Goal: Task Accomplishment & Management: Manage account settings

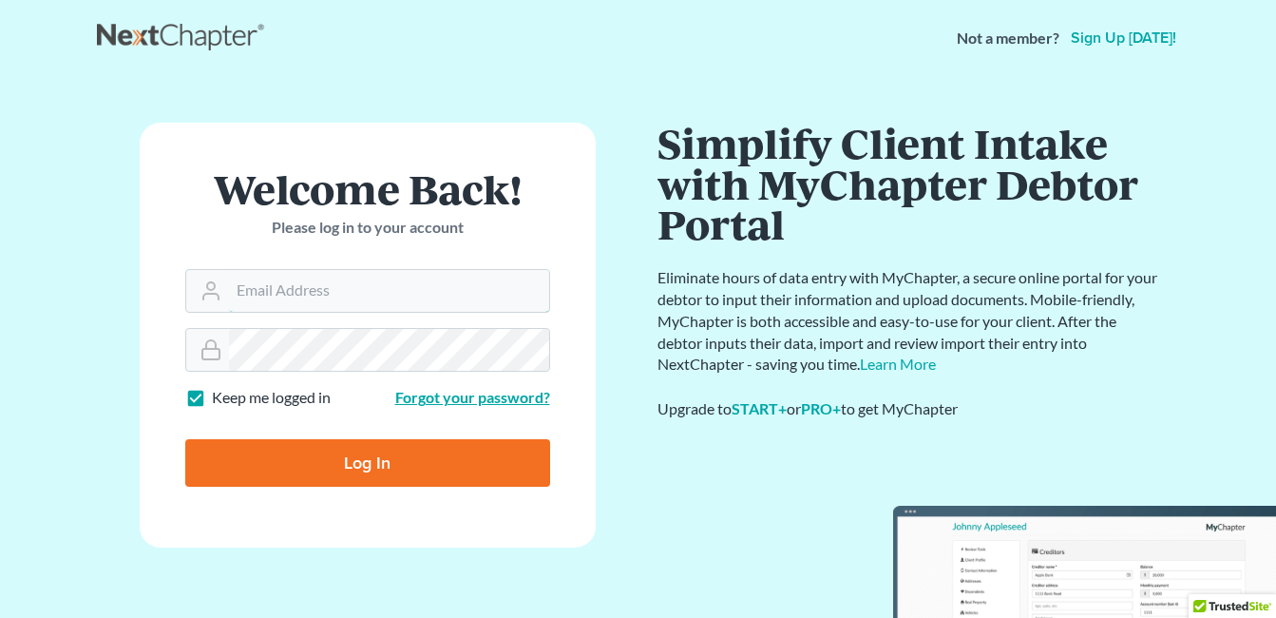
type input "[EMAIL_ADDRESS][DOMAIN_NAME]"
click at [455, 397] on link "Forgot your password?" at bounding box center [472, 397] width 155 height 18
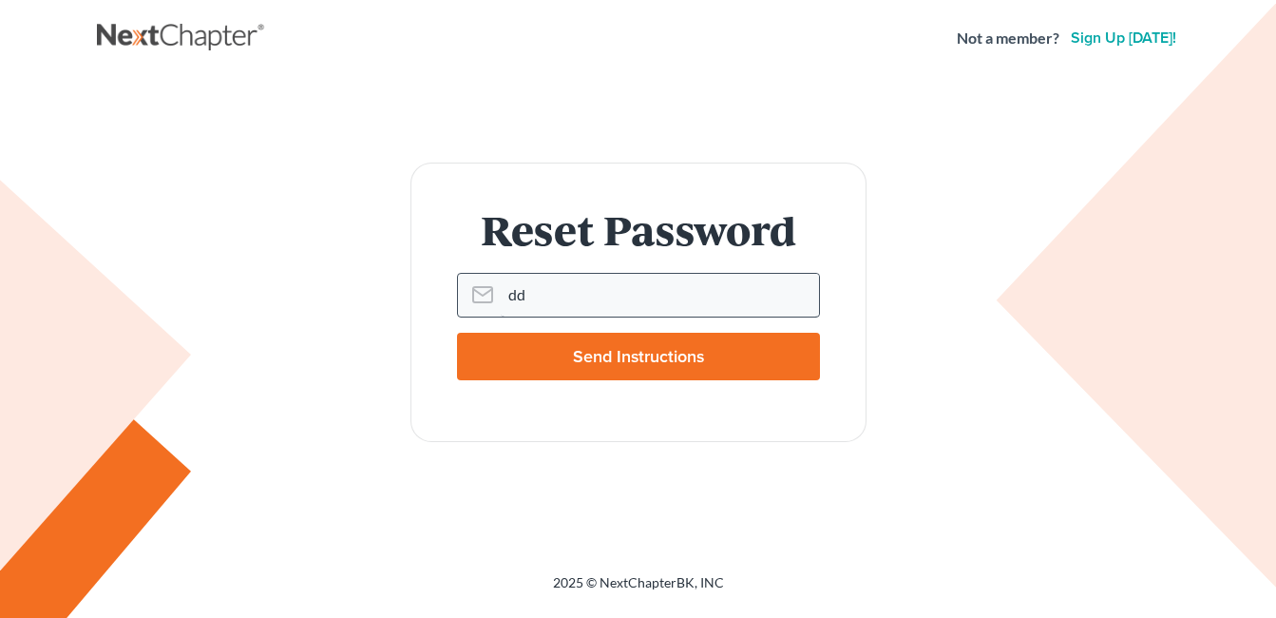
type input "dd"
click at [457, 333] on input "Send Instructions" at bounding box center [638, 357] width 363 height 48
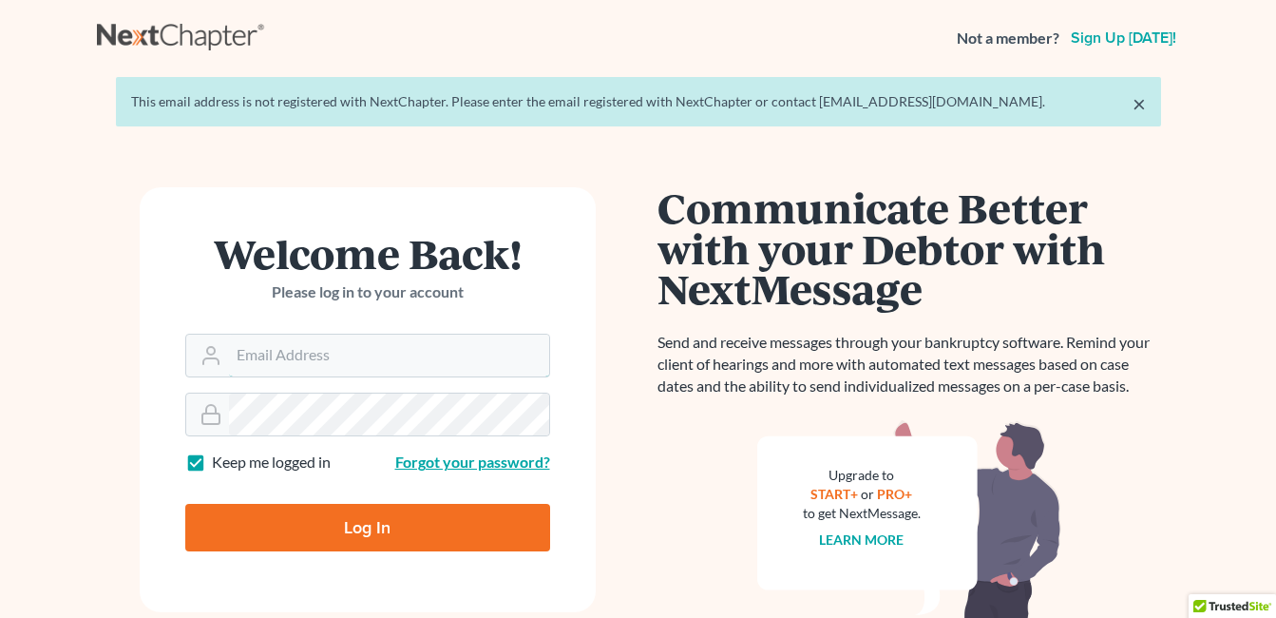
type input "[EMAIL_ADDRESS][DOMAIN_NAME]"
click at [452, 462] on link "Forgot your password?" at bounding box center [472, 461] width 155 height 18
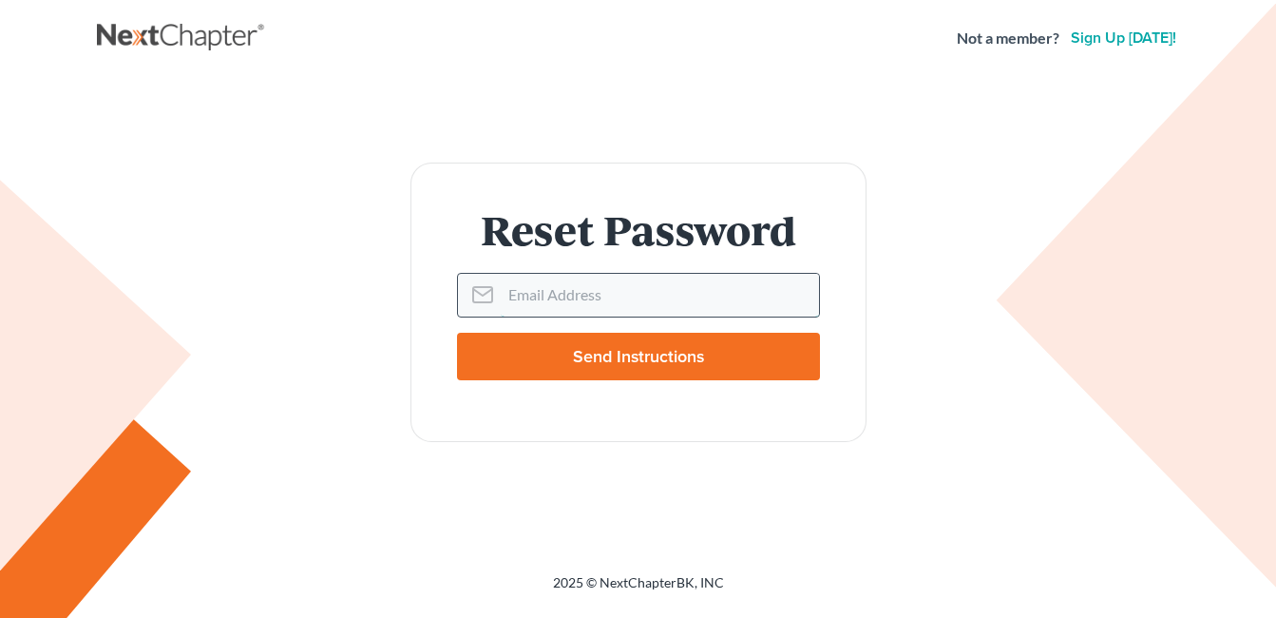
click at [535, 288] on input "Email Address" at bounding box center [660, 295] width 318 height 42
type input "ddowcett@gmail.com"
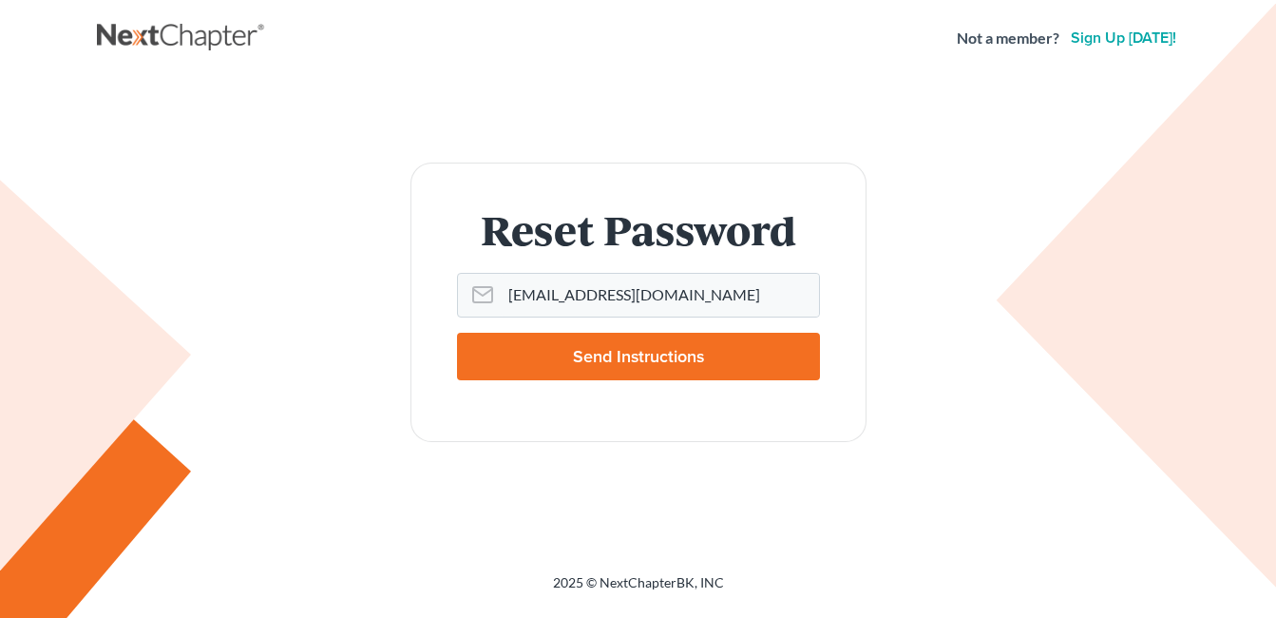
click at [611, 362] on input "Send Instructions" at bounding box center [638, 357] width 363 height 48
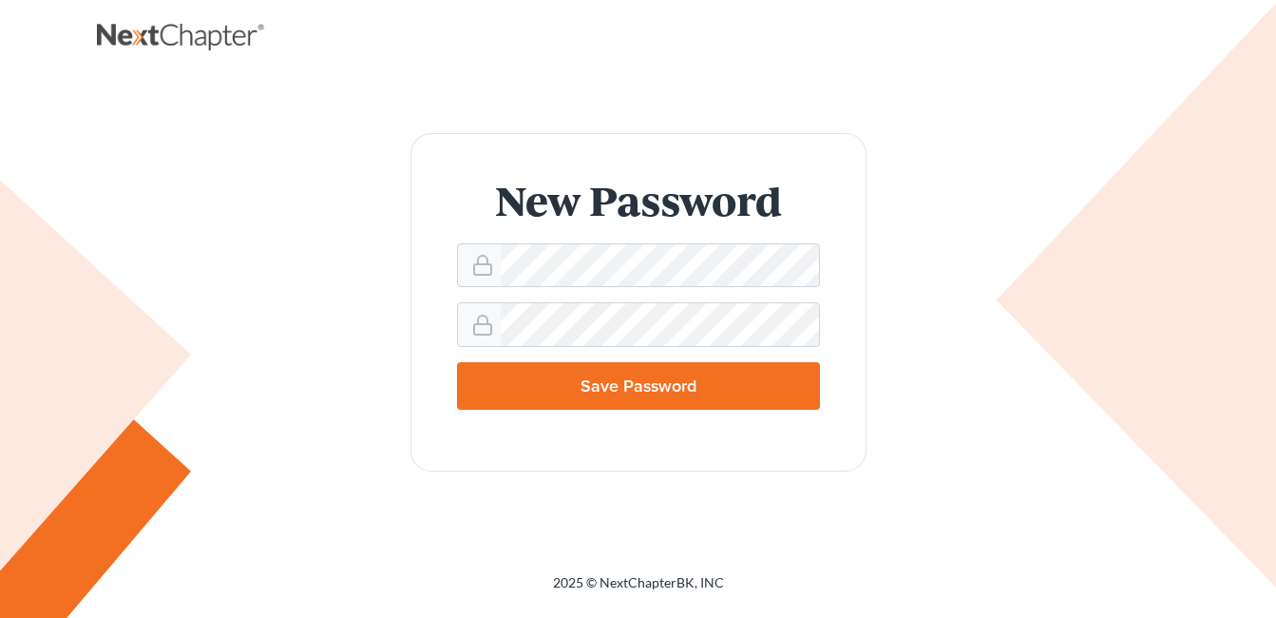
click at [489, 396] on input "Save Password" at bounding box center [638, 386] width 363 height 48
type input "Thinking..."
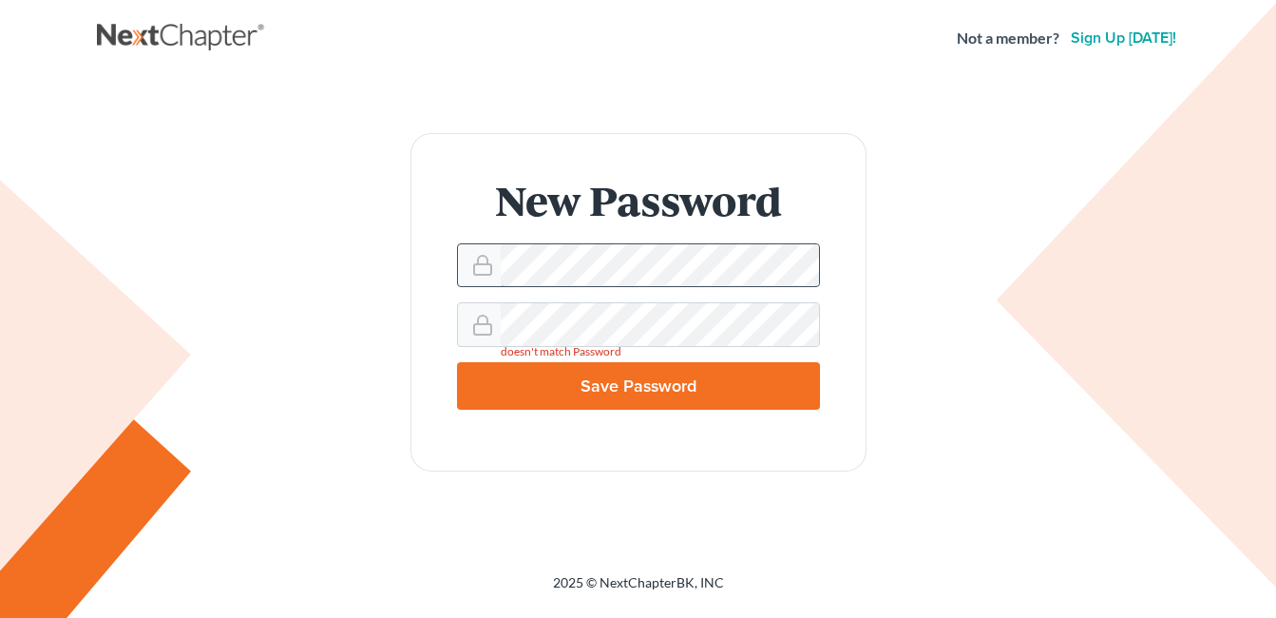
click at [565, 248] on form "New Password doesn't match Password Save Password" at bounding box center [639, 301] width 456 height 337
click at [503, 526] on div "New Password doesn't match Password Save Password" at bounding box center [639, 302] width 1084 height 451
click at [602, 393] on input "Save Password" at bounding box center [638, 386] width 363 height 48
type input "Thinking..."
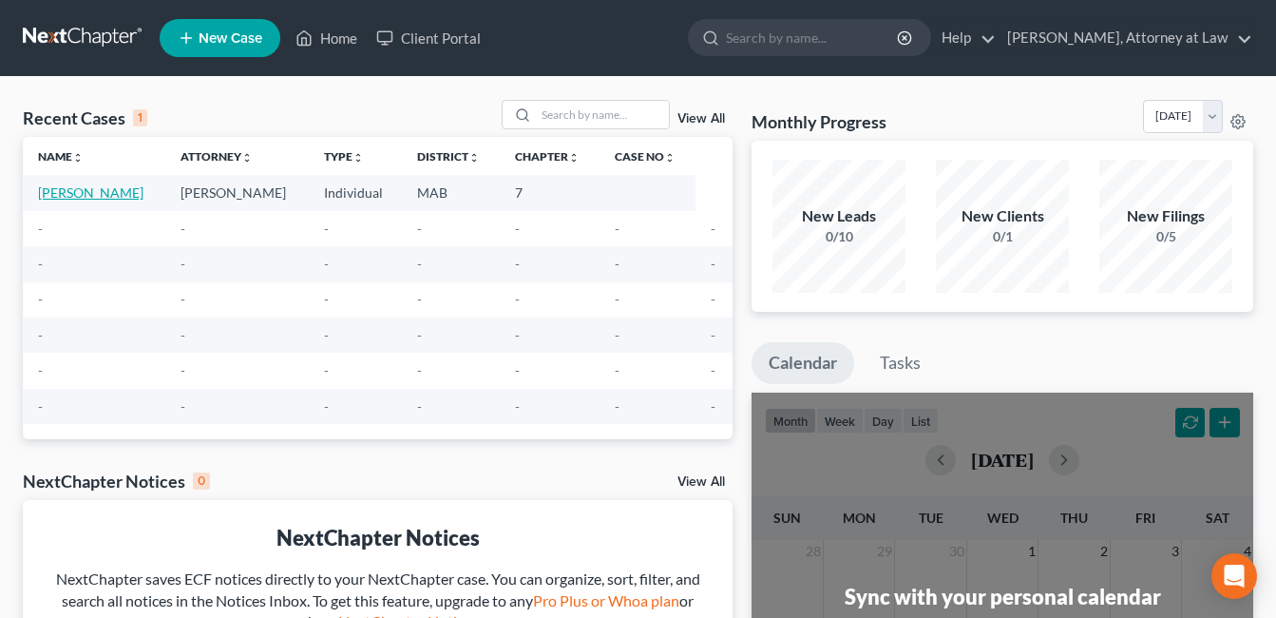
click at [73, 189] on link "Duran, Marcos" at bounding box center [91, 192] width 106 height 16
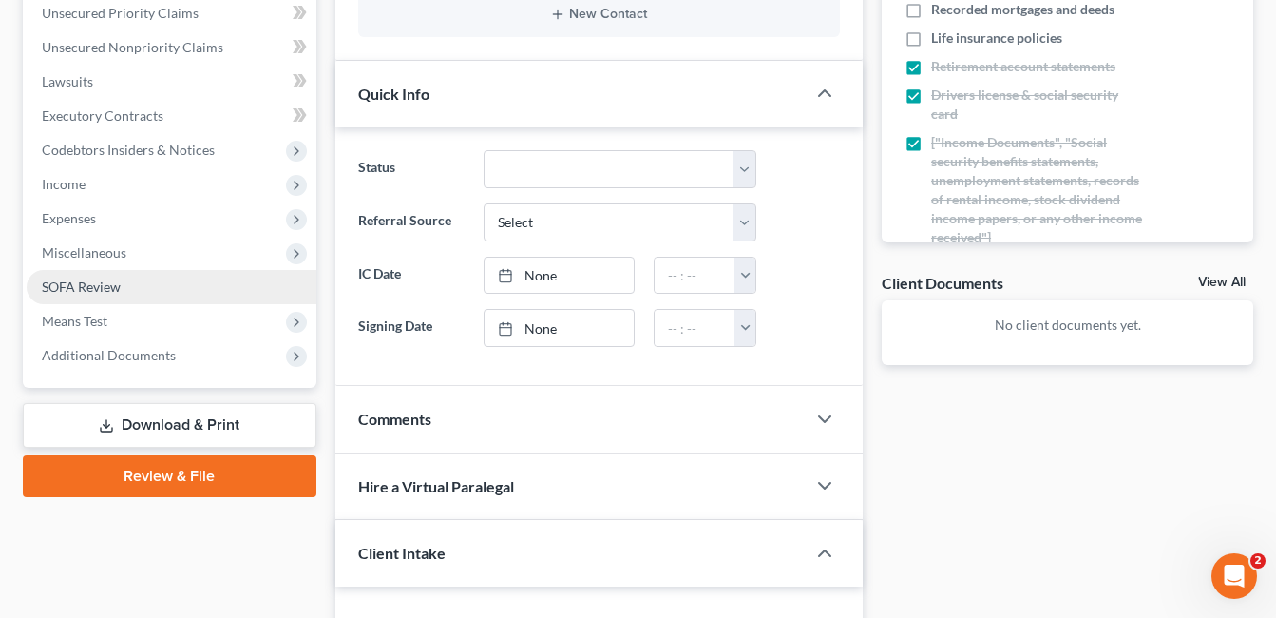
scroll to position [475, 0]
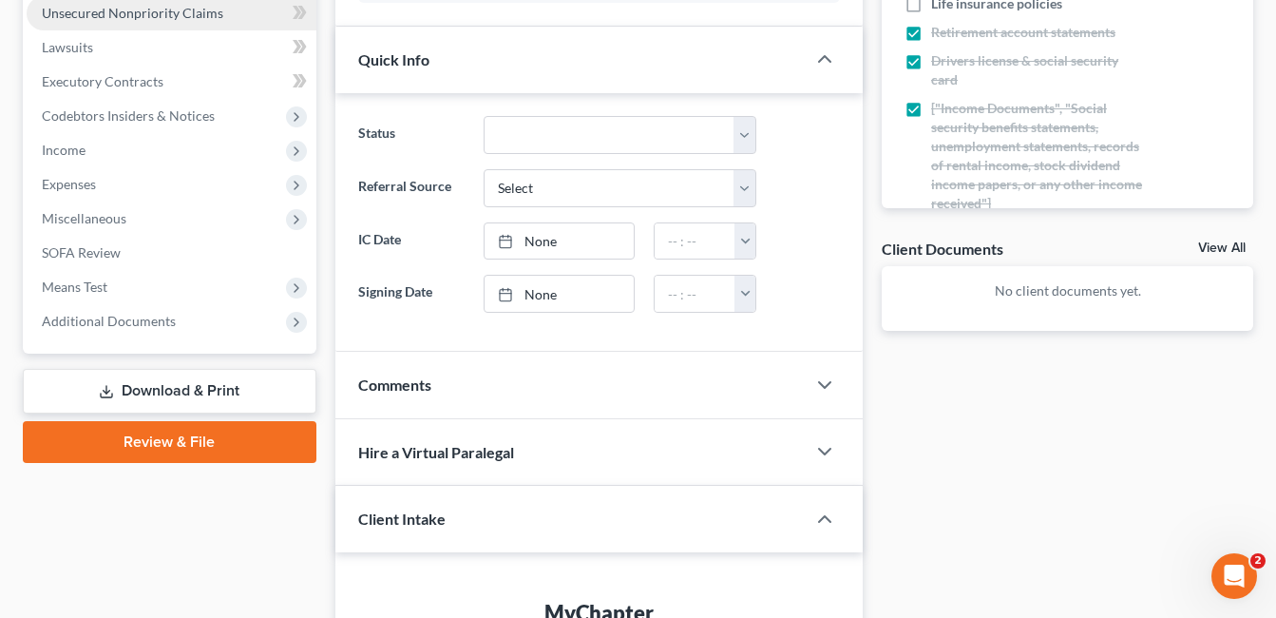
click at [148, 12] on span "Unsecured Nonpriority Claims" at bounding box center [133, 13] width 182 height 16
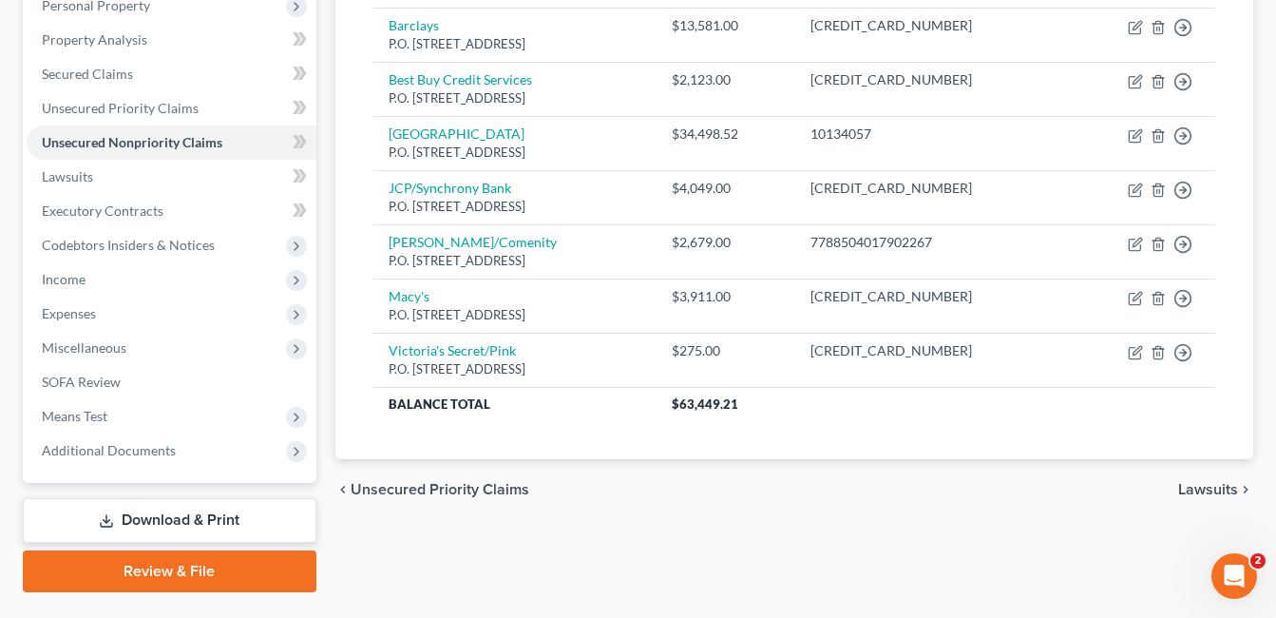
scroll to position [380, 0]
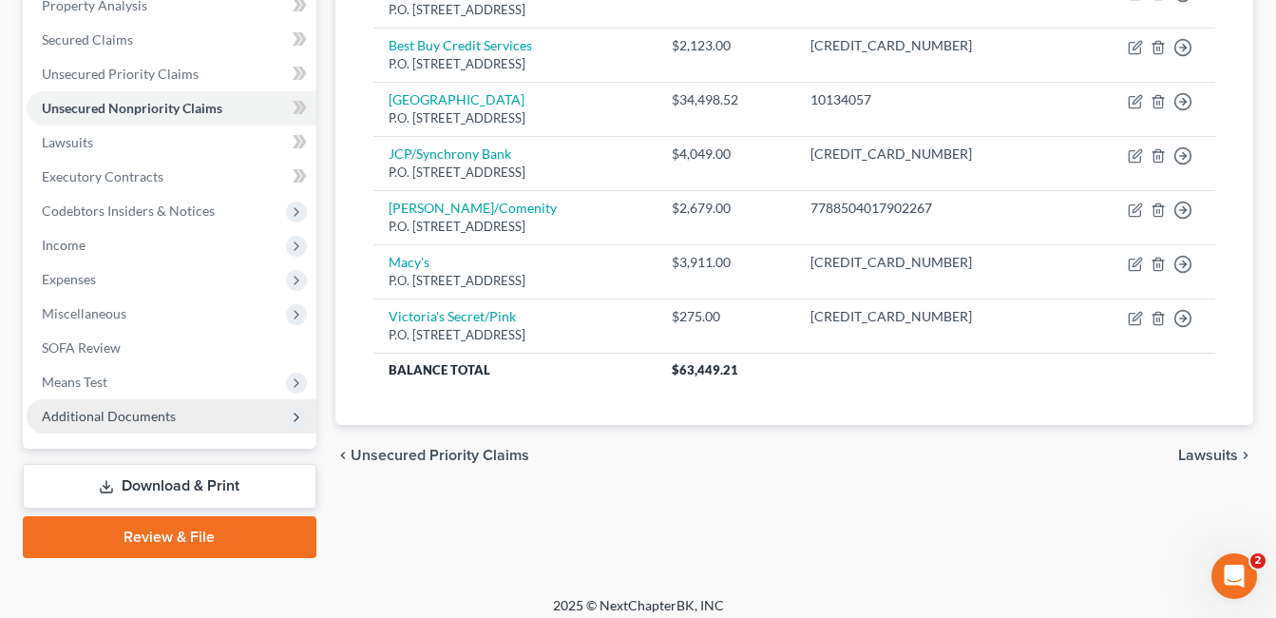
click at [105, 416] on span "Additional Documents" at bounding box center [109, 416] width 134 height 16
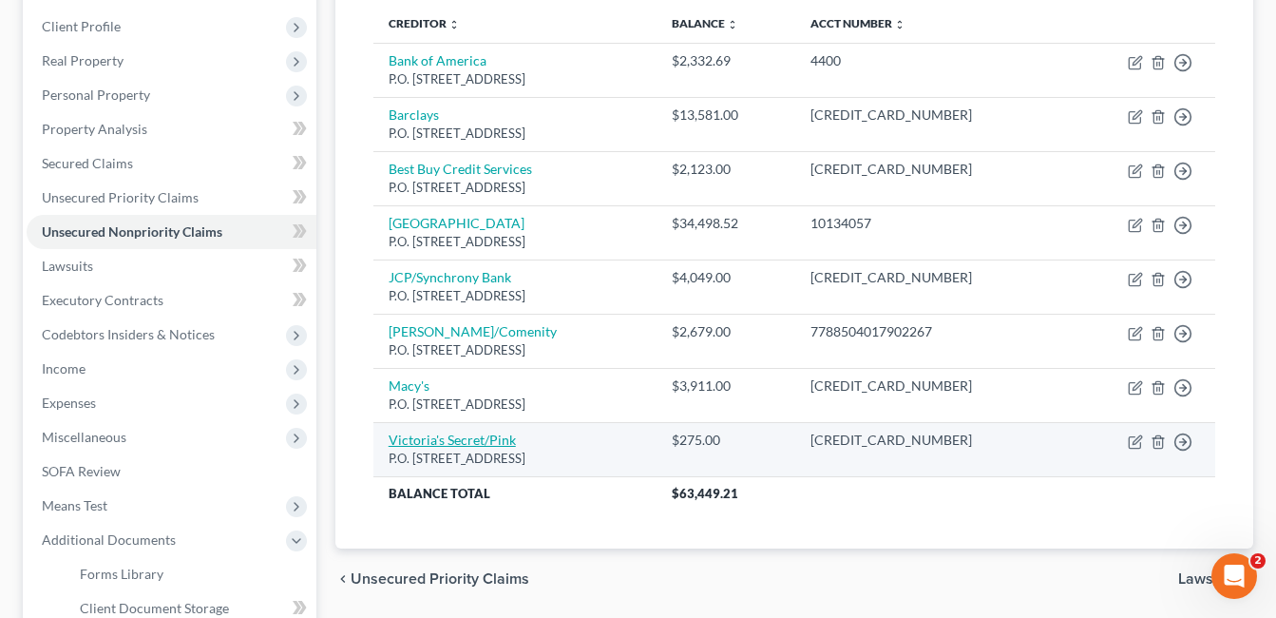
scroll to position [183, 0]
